Goal: Obtain resource: Obtain resource

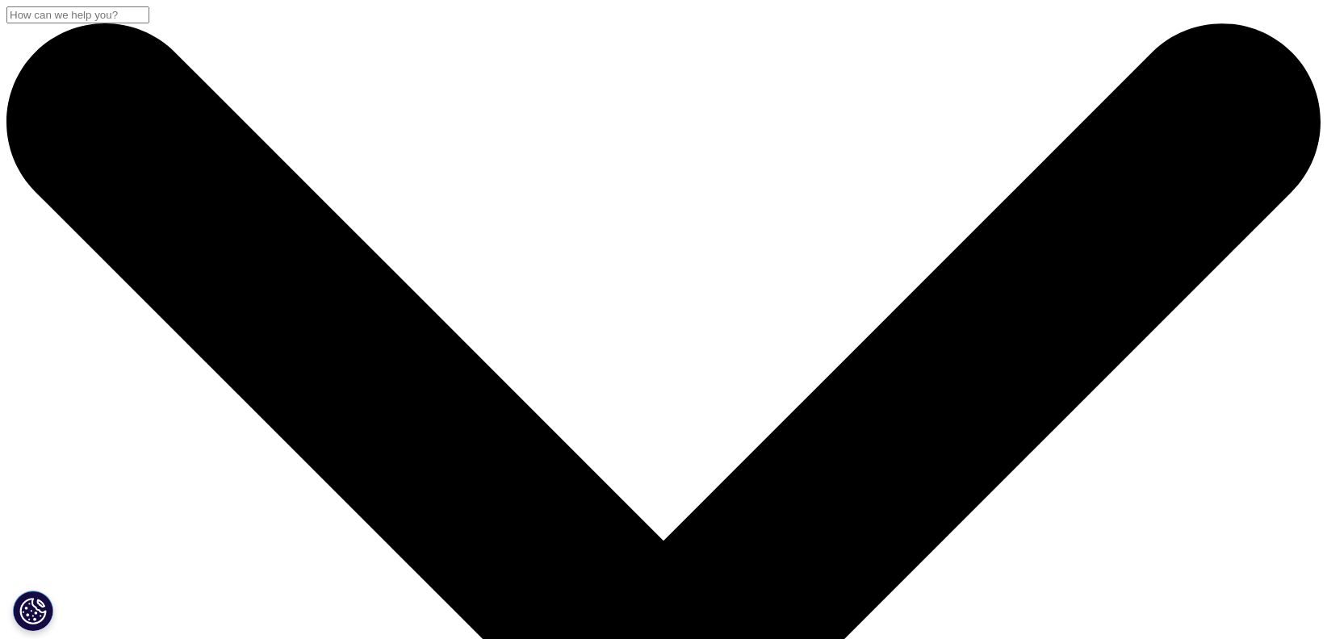
scroll to position [127, 1314]
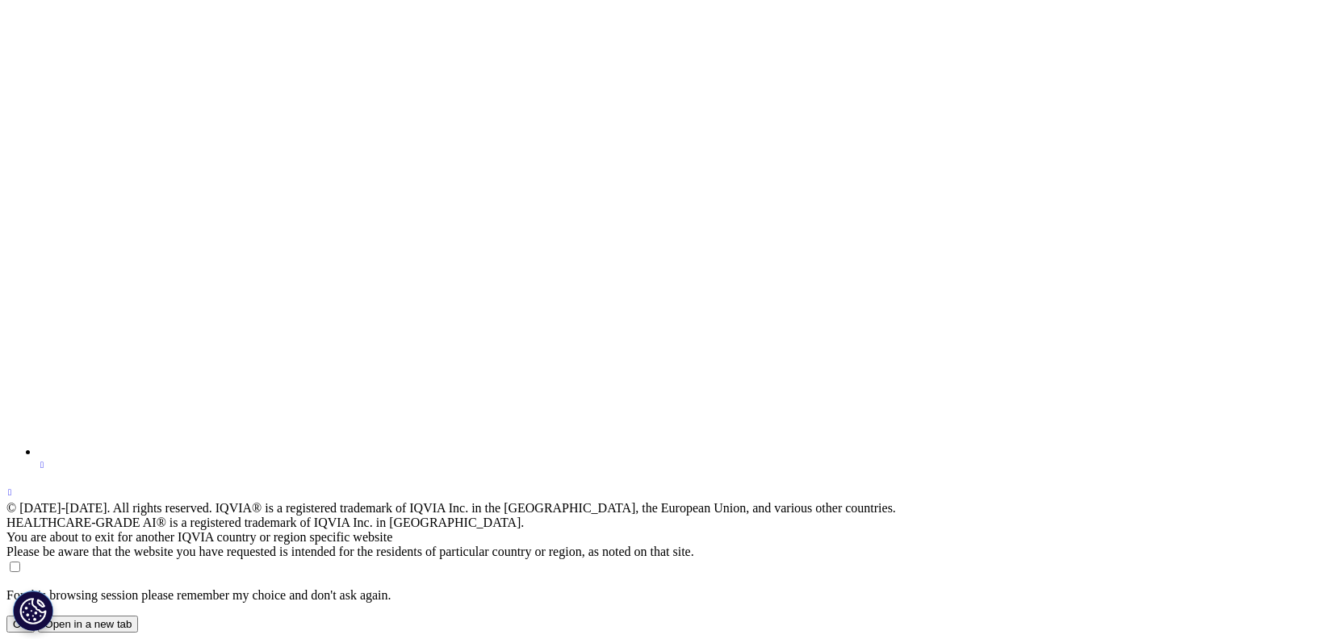
scroll to position [36068, 0]
drag, startPoint x: 115, startPoint y: 332, endPoint x: -4, endPoint y: 306, distance: 121.4
copy div "10:00AM - 10:45AM (GMT-0400)"
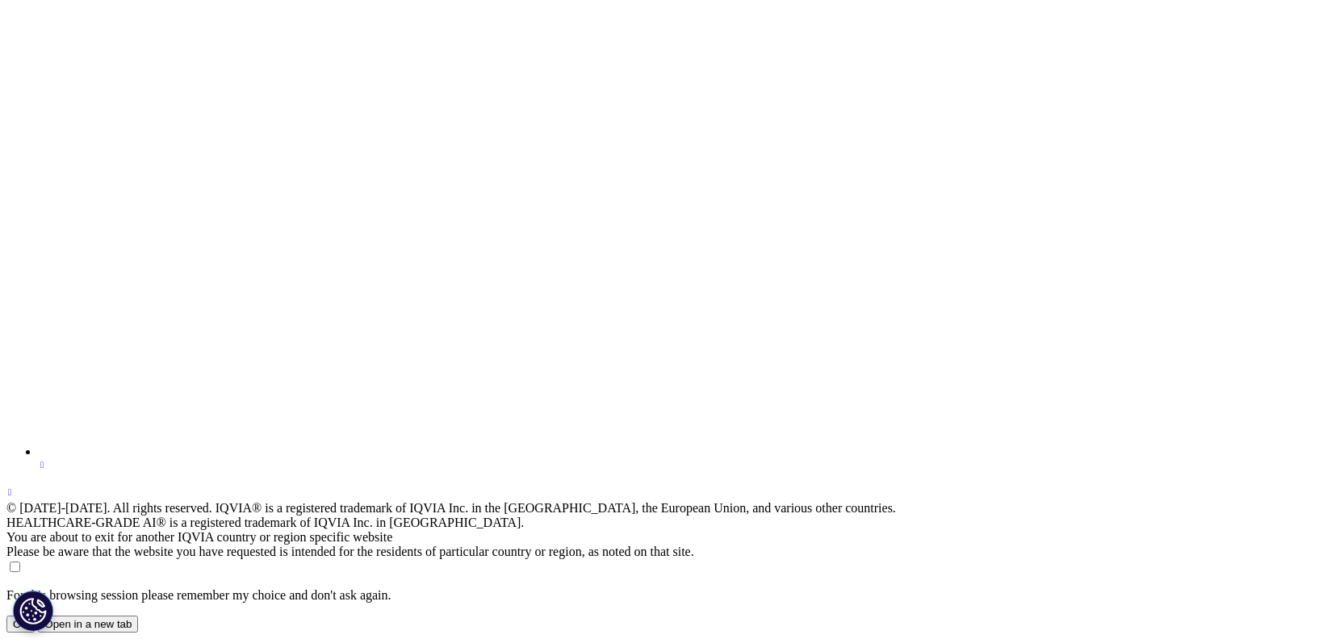
drag, startPoint x: 42, startPoint y: 323, endPoint x: -14, endPoint y: 323, distance: 55.7
copy p "(GMT-0400)"
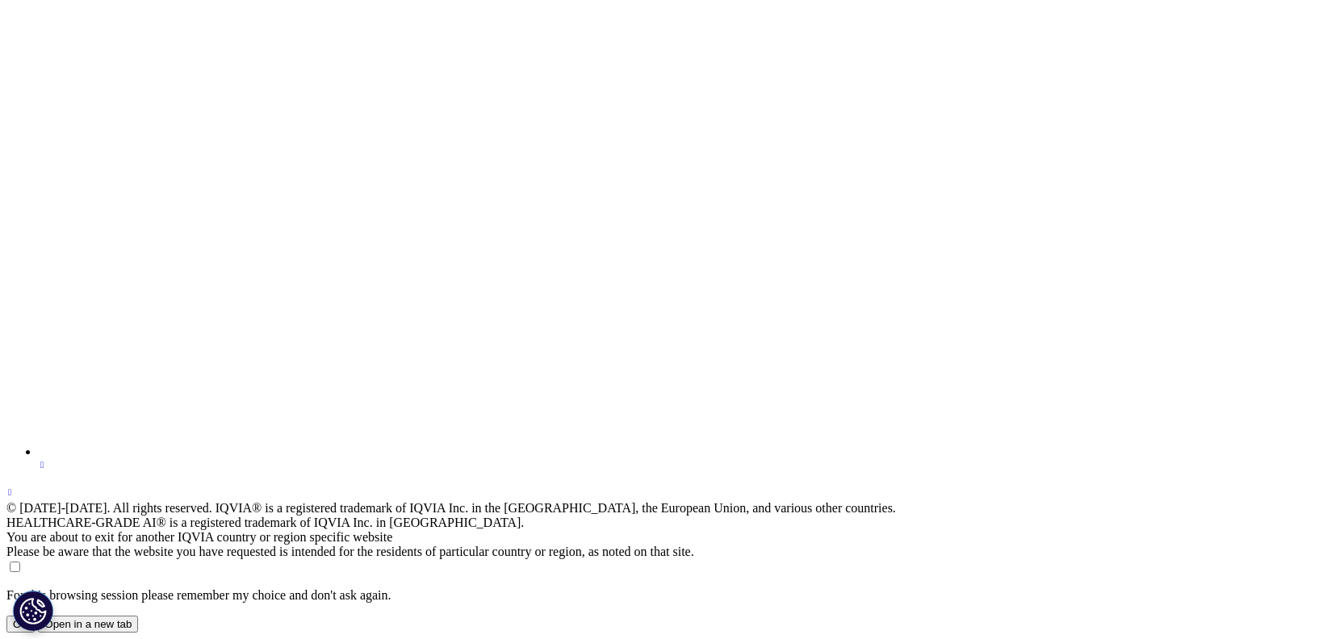
drag, startPoint x: 314, startPoint y: 253, endPoint x: -26, endPoint y: 234, distance: 340.3
copy div "Webinar Exploring Real World Data in Brazil and Latin America"
